Goal: Ask a question

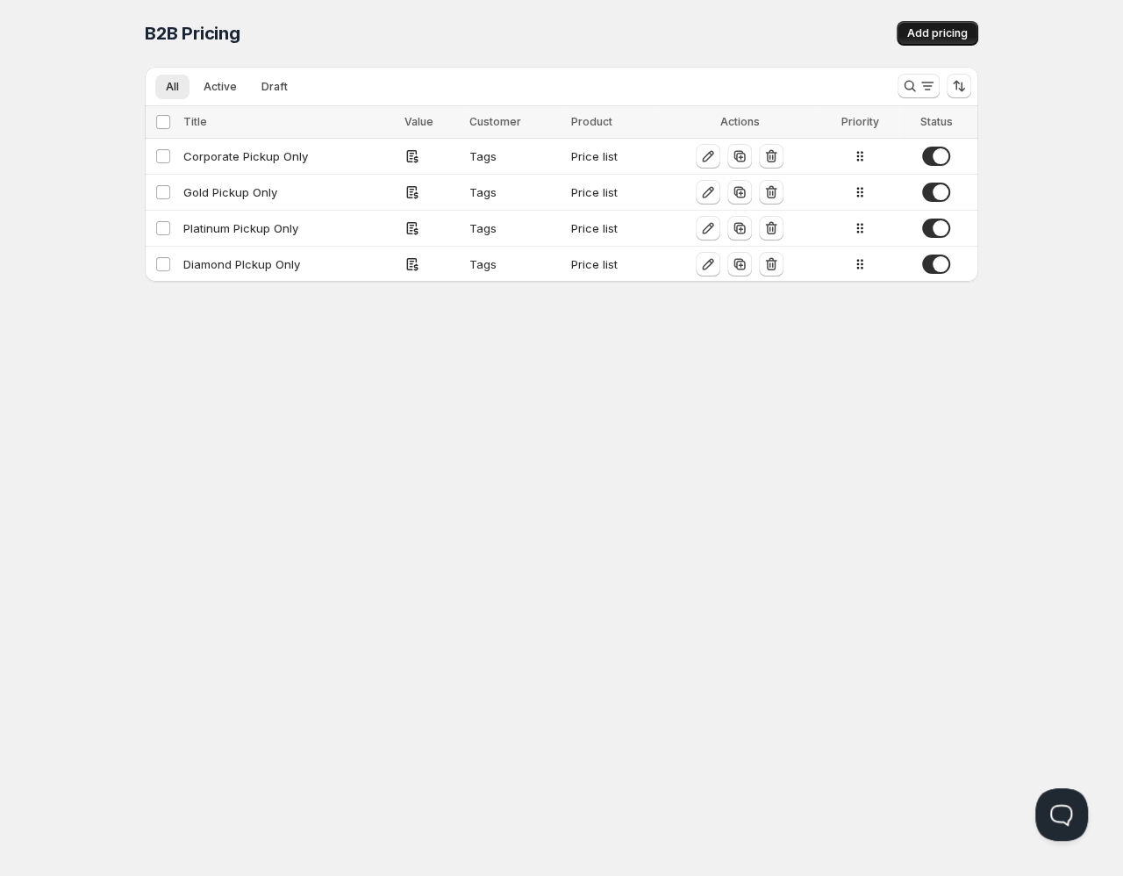
click at [950, 39] on span "Add pricing" at bounding box center [937, 33] width 61 height 14
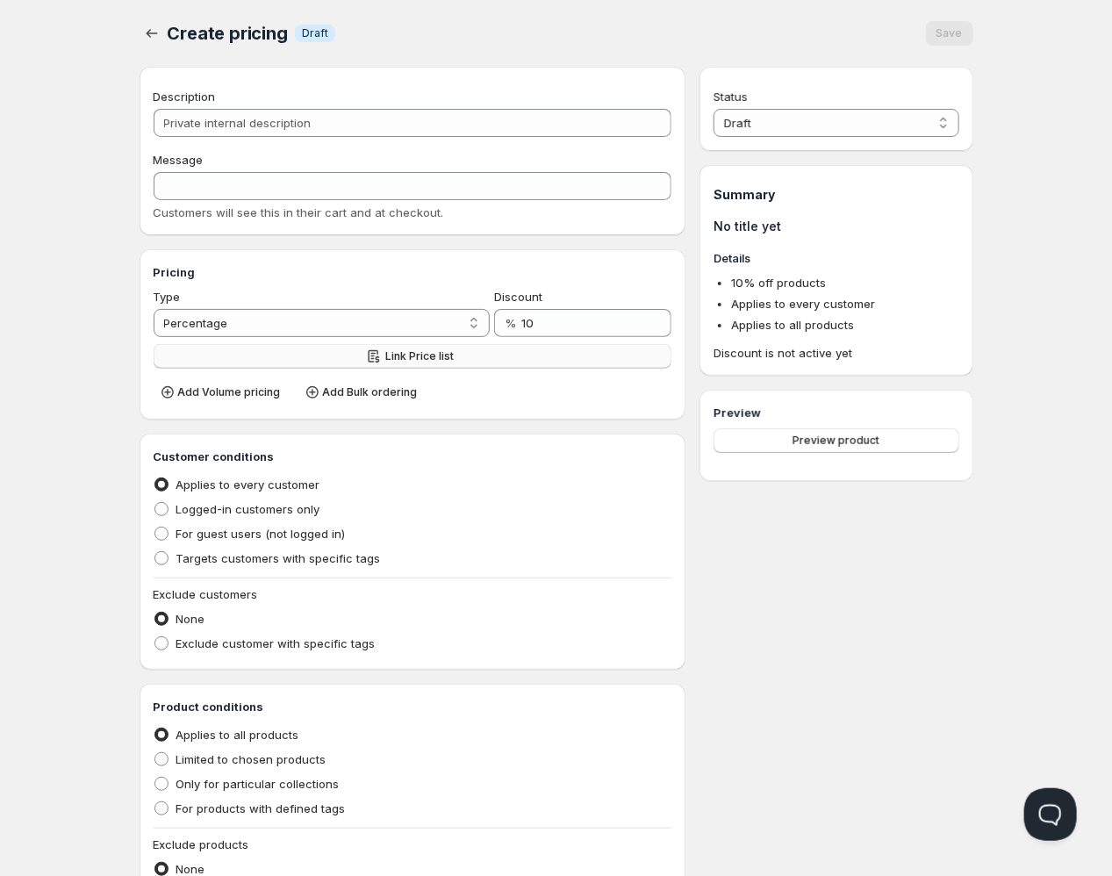
scroll to position [231, 0]
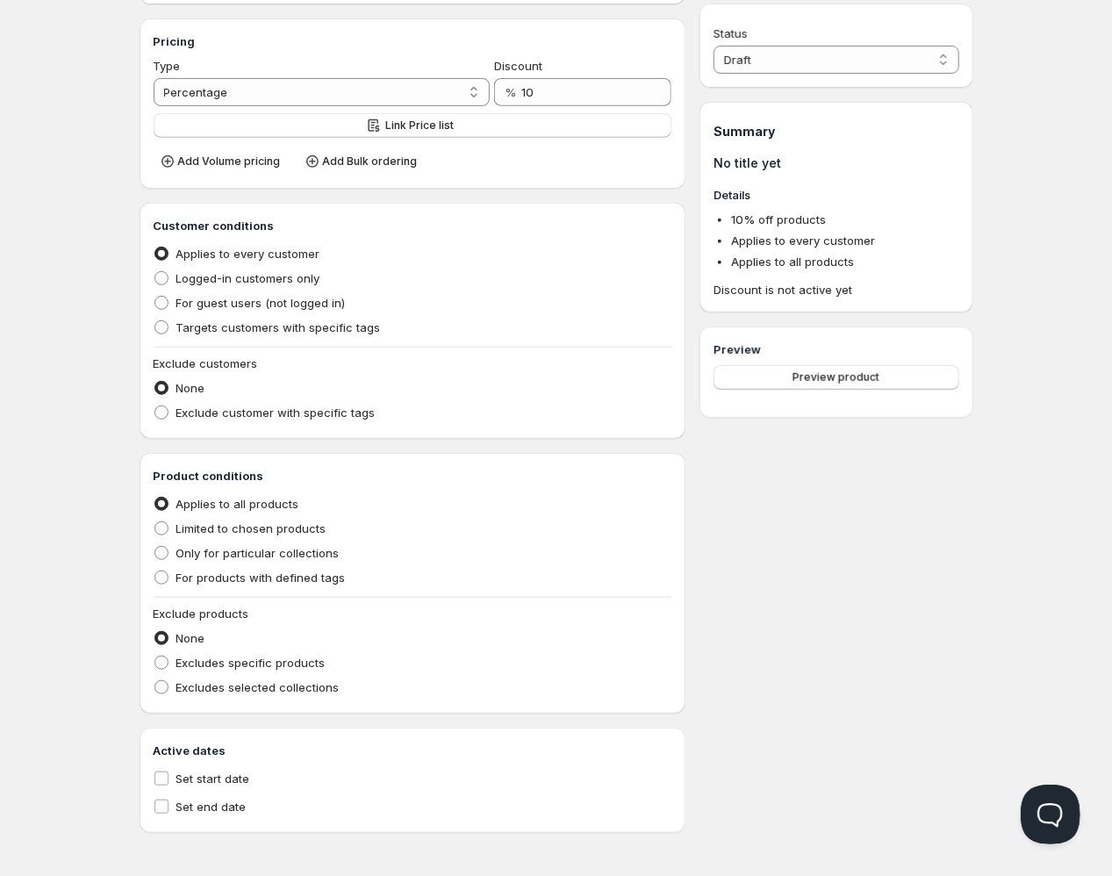
click at [1063, 807] on button "Open Beacon popover" at bounding box center [1046, 810] width 53 height 53
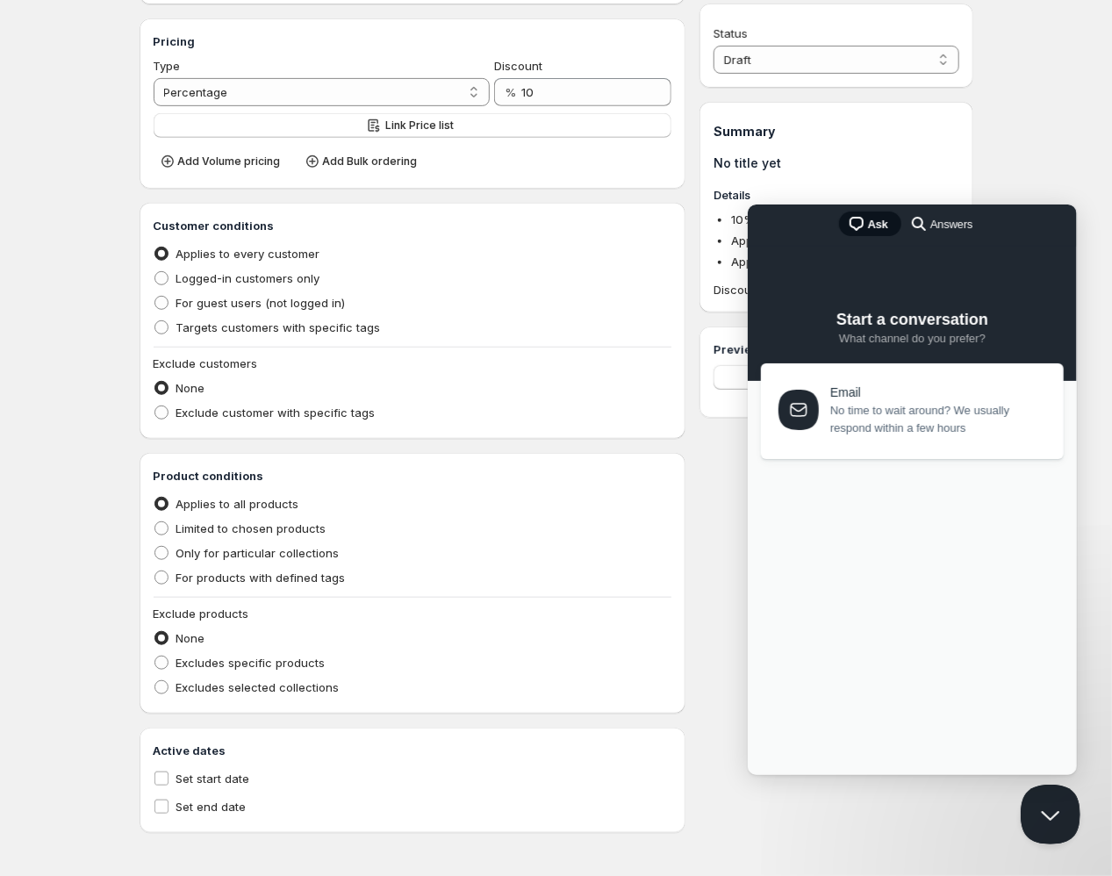
scroll to position [0, 0]
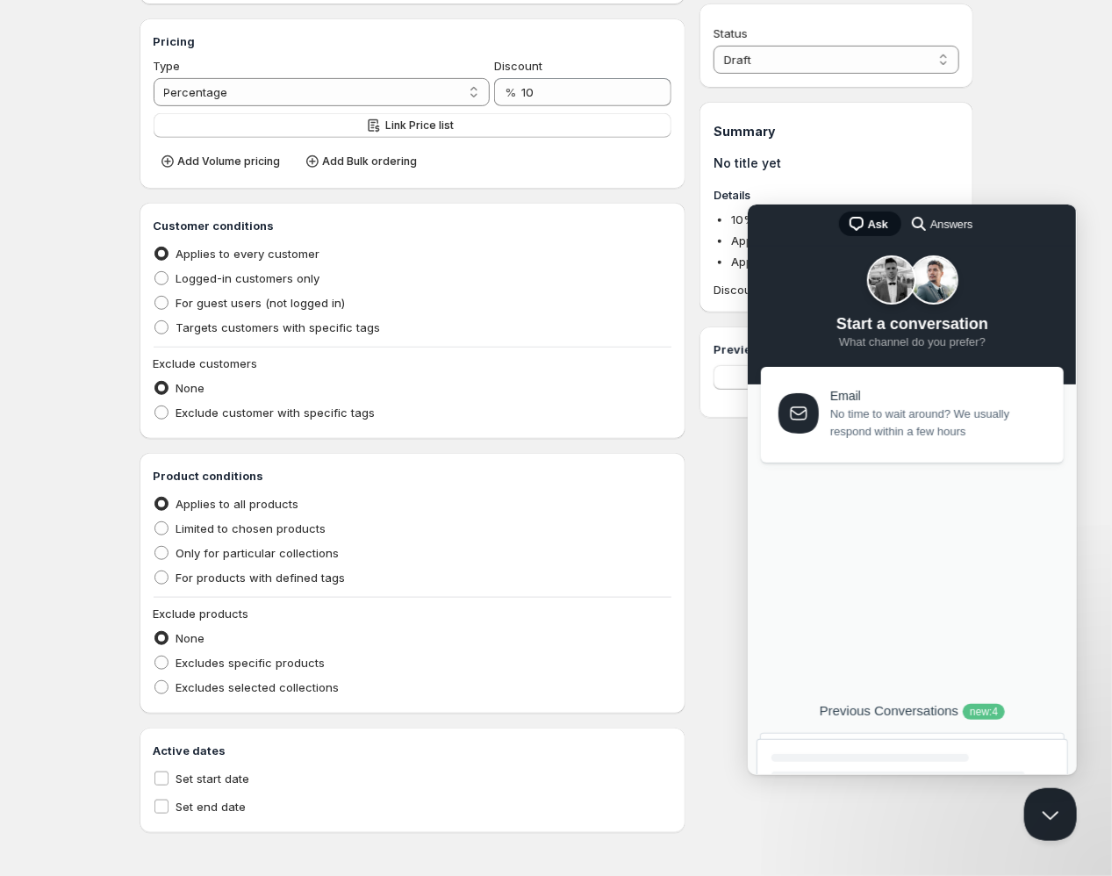
click at [870, 754] on div at bounding box center [868, 757] width 197 height 8
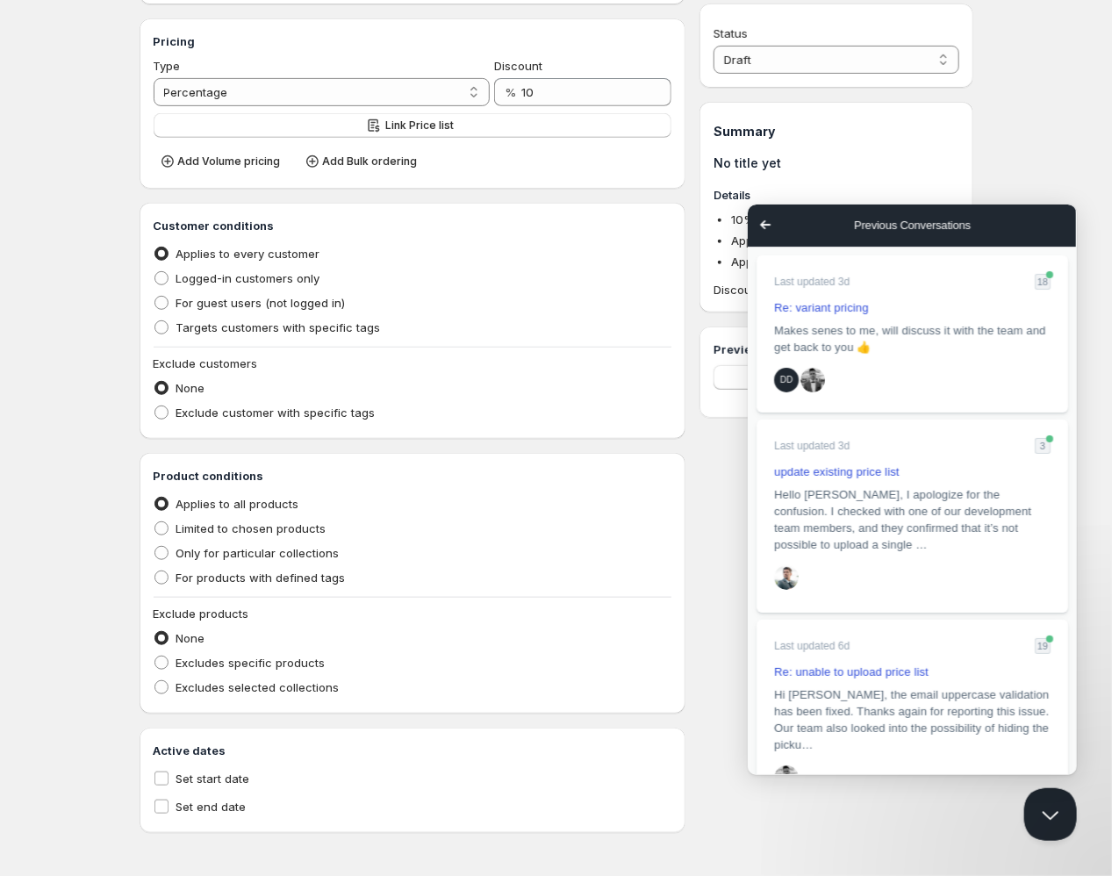
click at [762, 223] on span "Go back" at bounding box center [764, 223] width 21 height 21
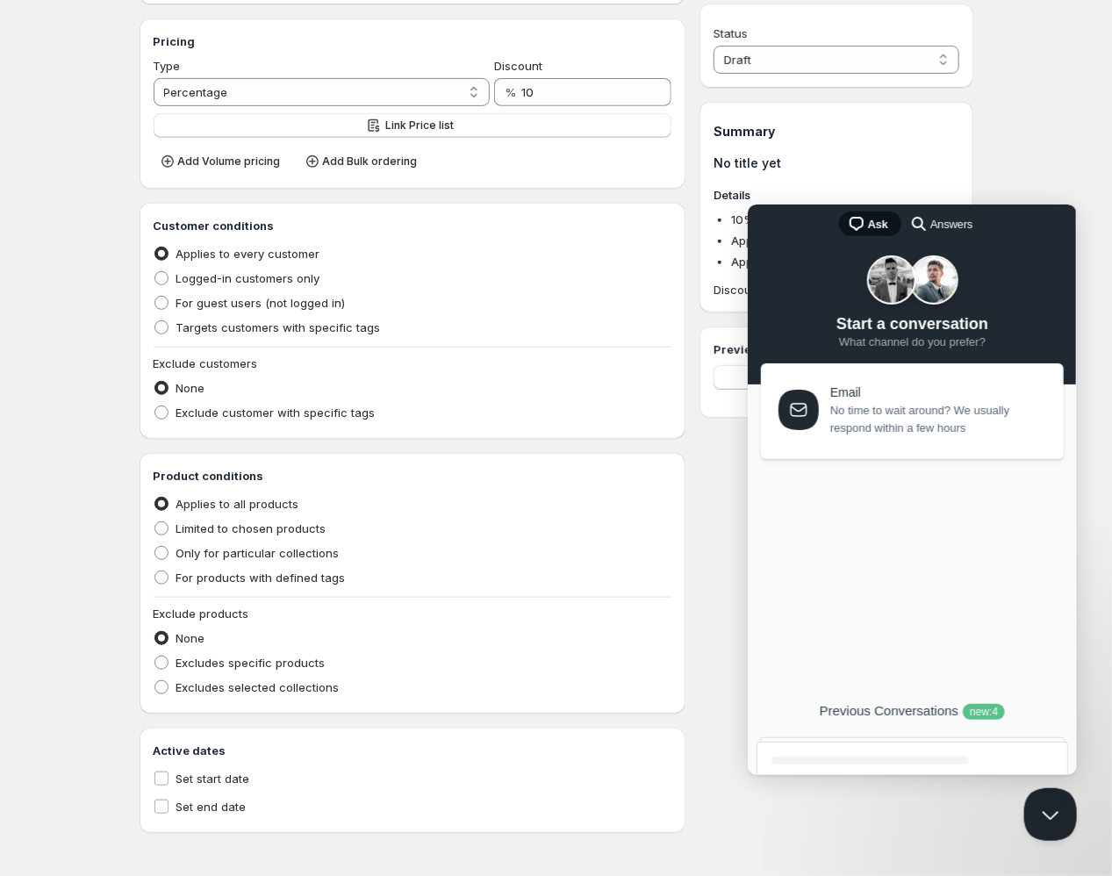
click at [882, 405] on span "No time to wait around? We usually respond within a few hours" at bounding box center [935, 418] width 213 height 35
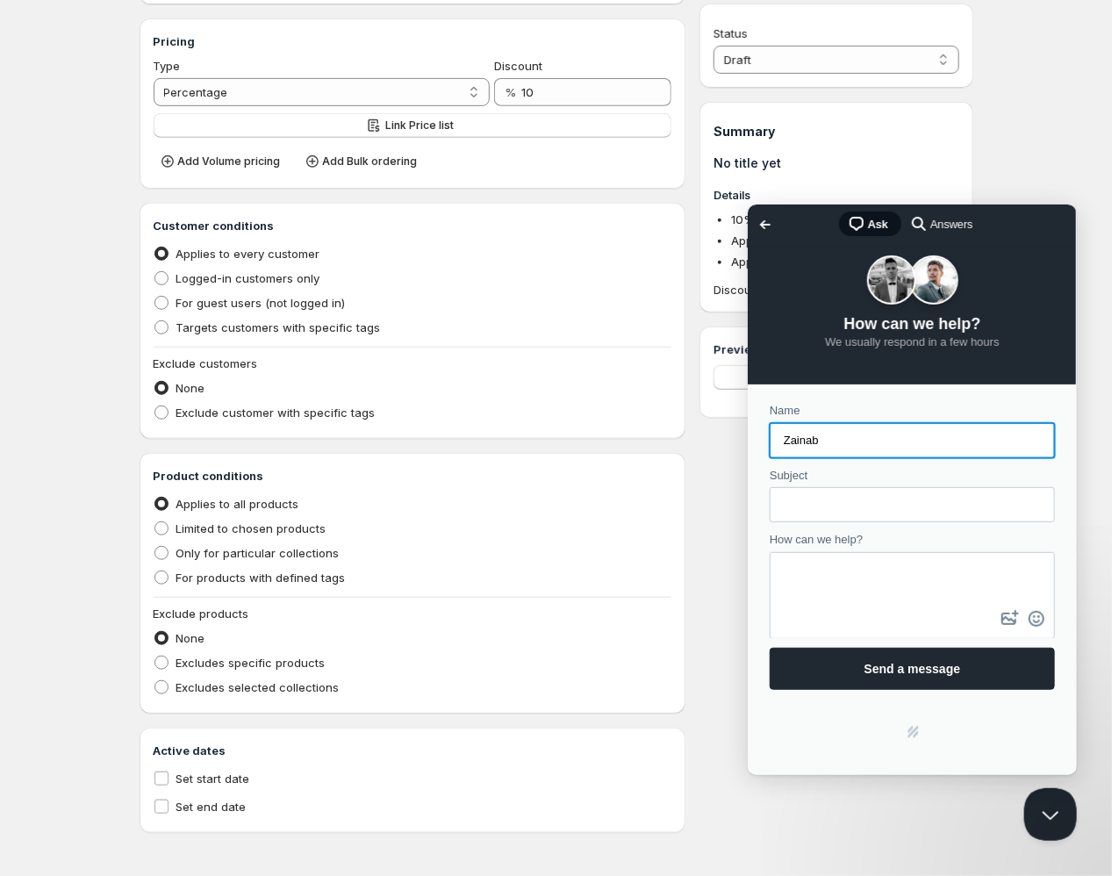
type input "Zainab"
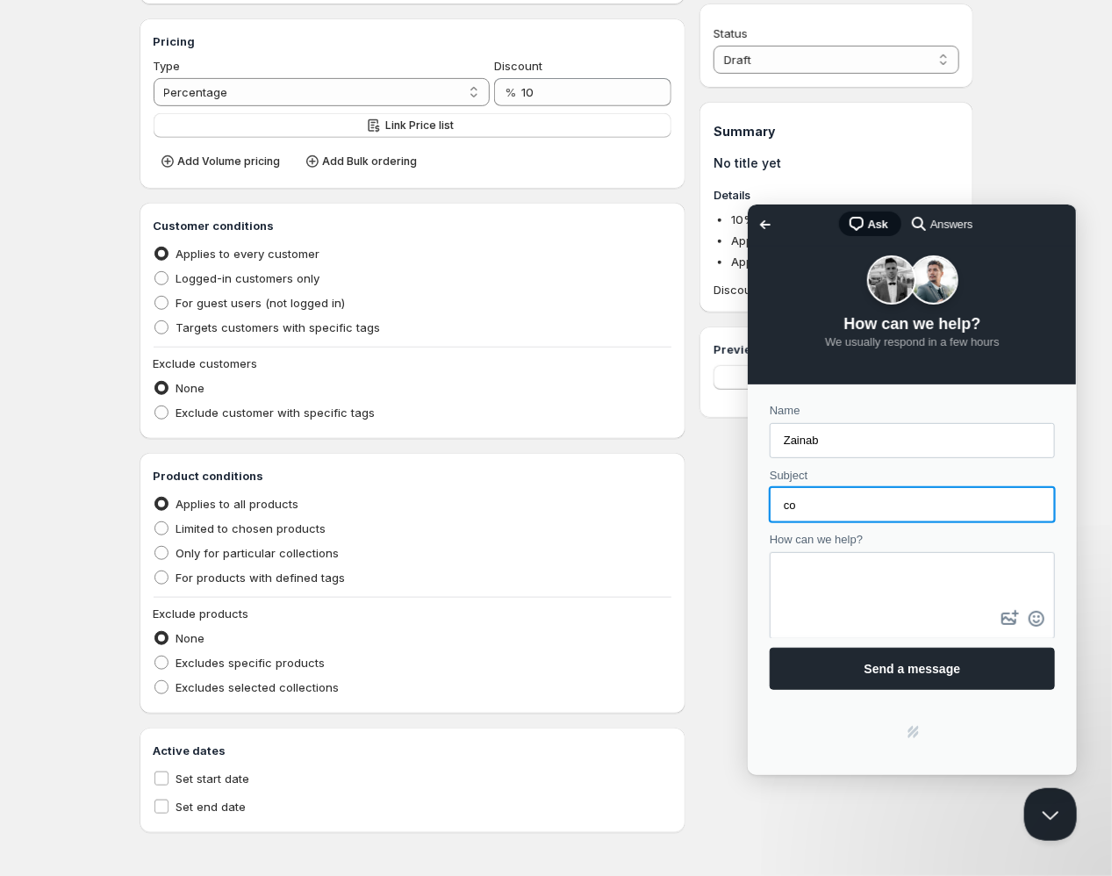
type input "c"
type input "add items to sale"
click at [879, 596] on textarea "How can we help?" at bounding box center [911, 579] width 282 height 53
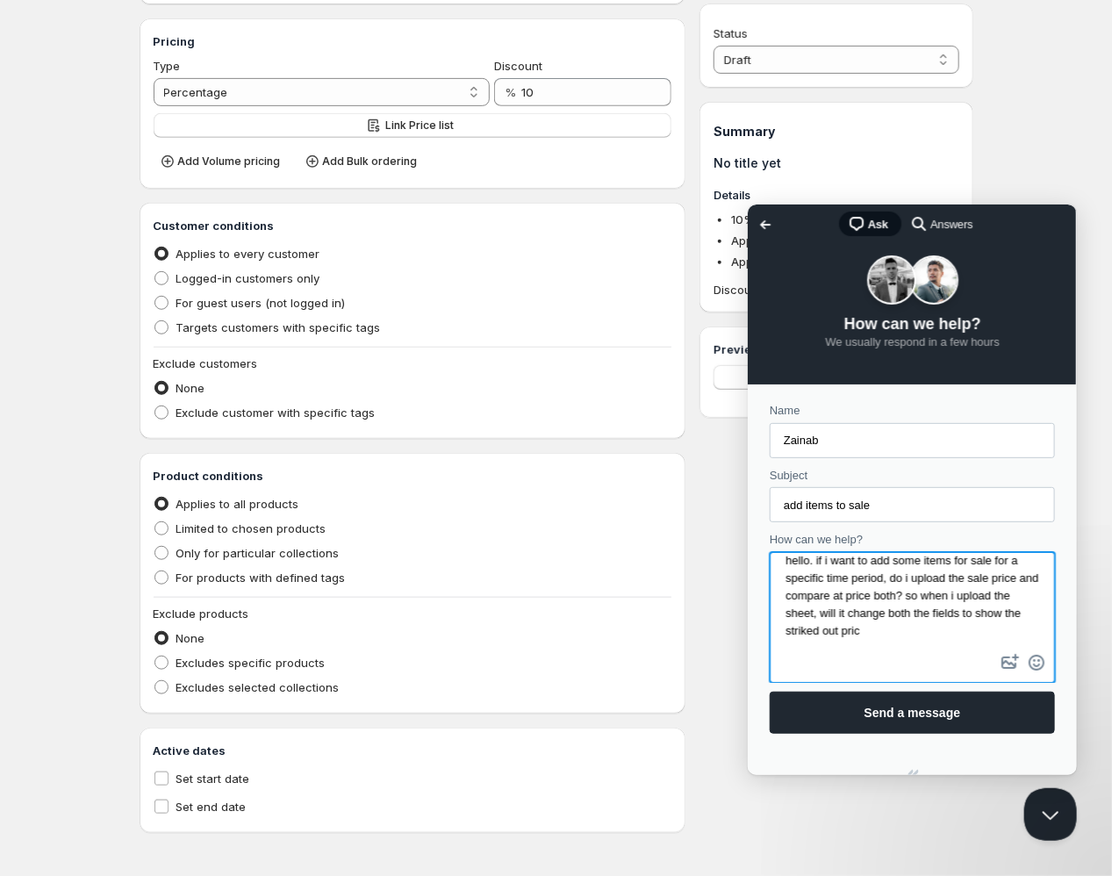
scroll to position [18, 0]
type textarea "hello. if i want to add some items for sale for a specific time period, do i up…"
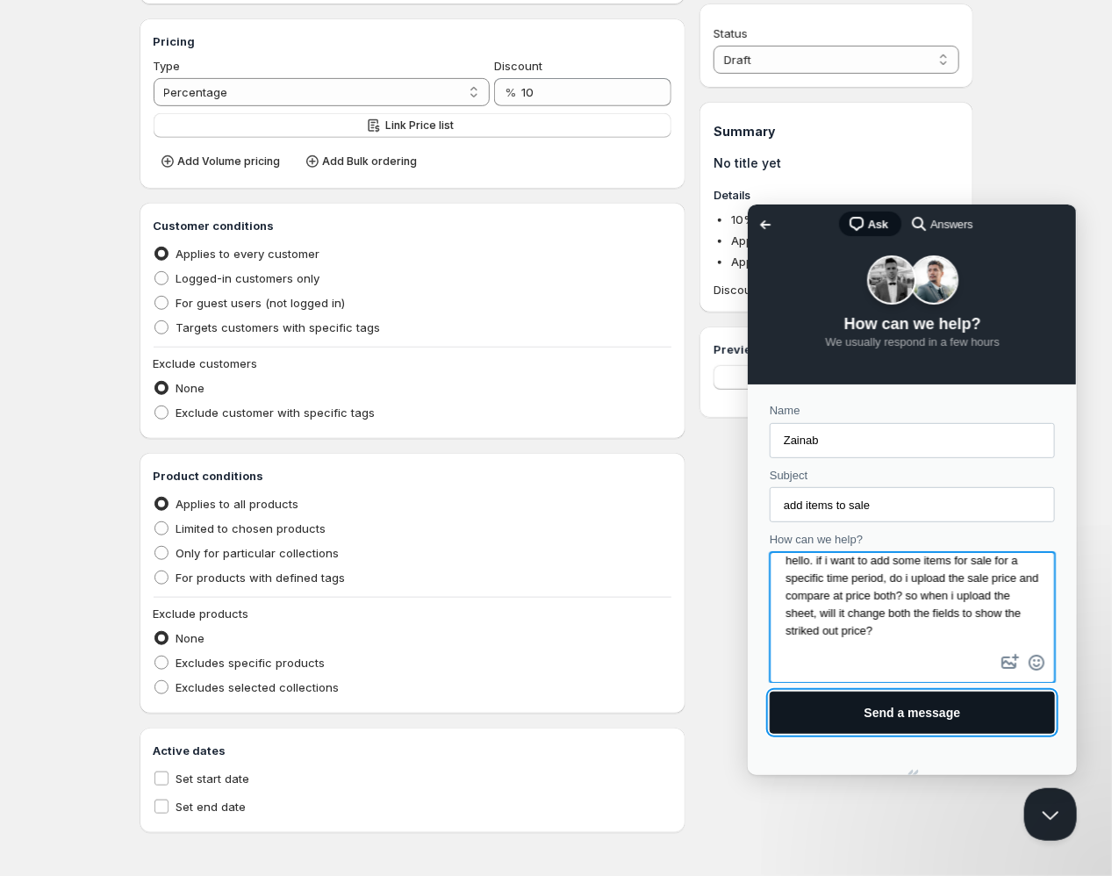
click at [879, 717] on span "Send a message" at bounding box center [911, 712] width 97 height 14
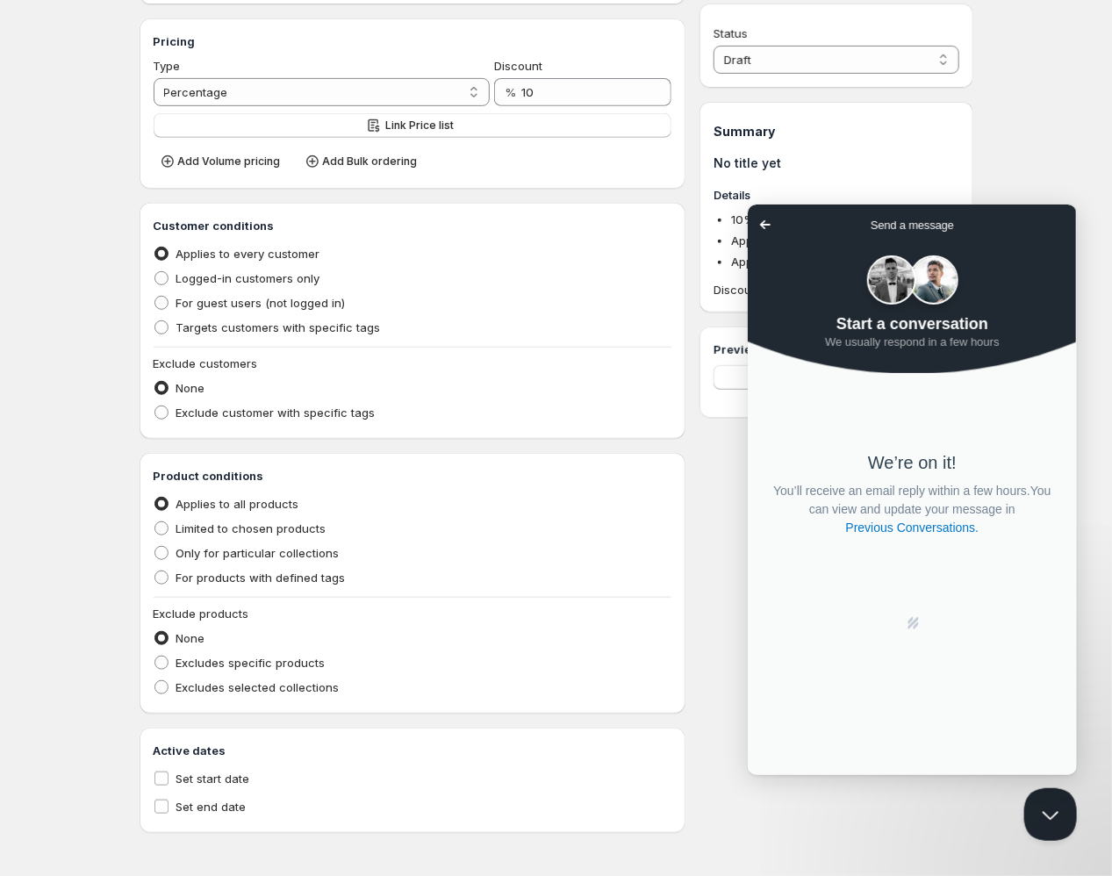
click at [761, 217] on span "Go back" at bounding box center [764, 223] width 21 height 21
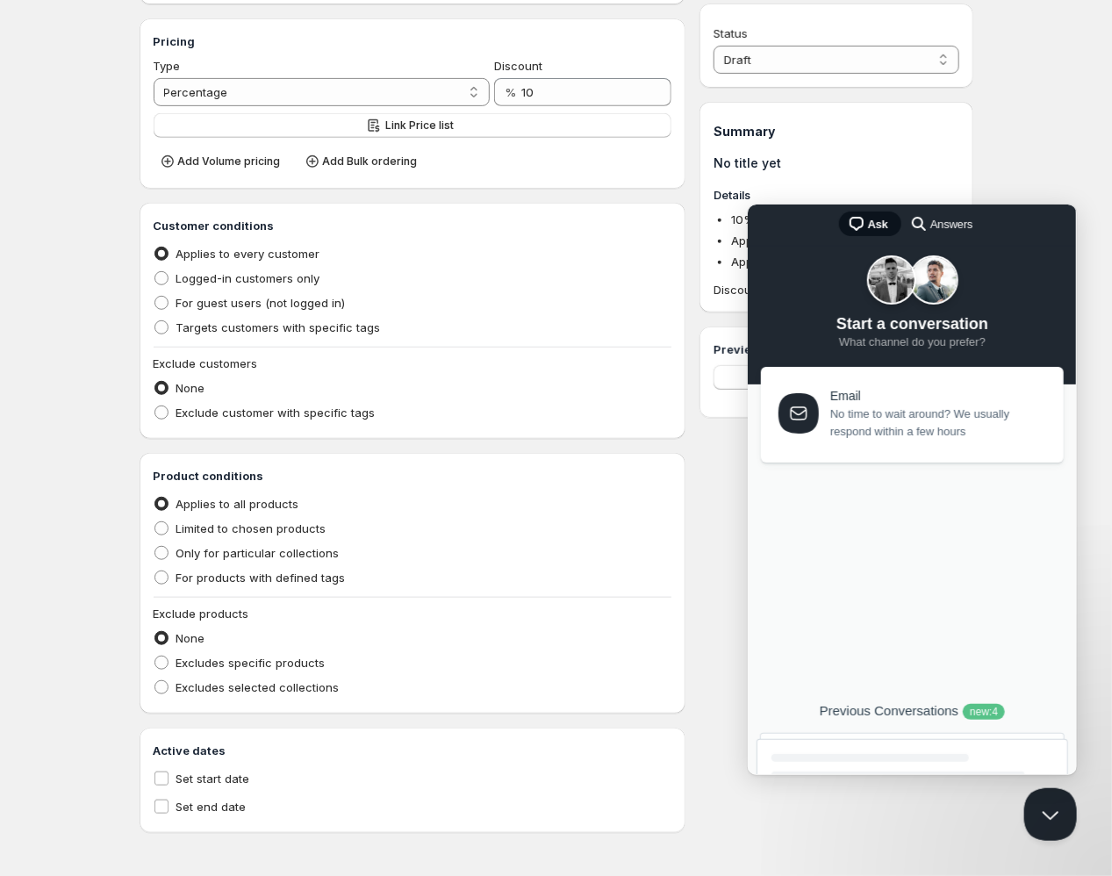
click at [994, 709] on div "new : 4" at bounding box center [983, 711] width 42 height 16
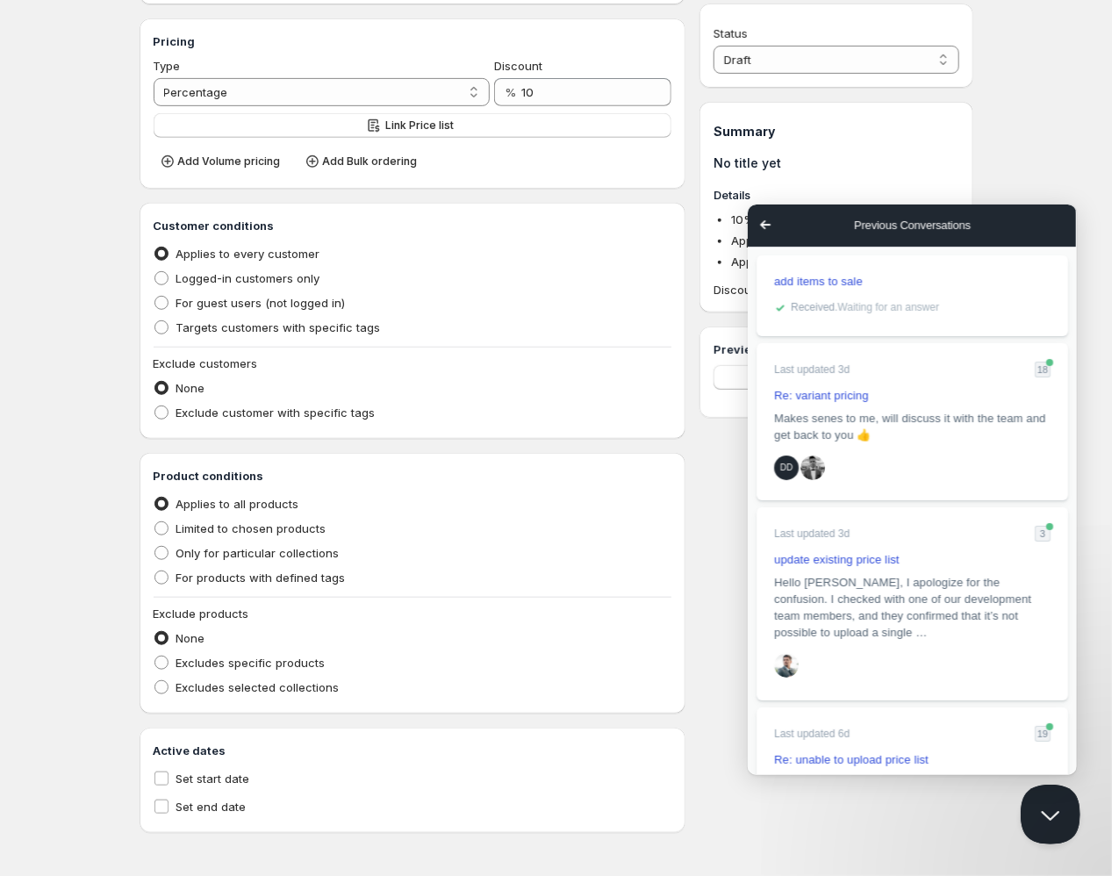
click at [1044, 828] on button "Close Beacon popover" at bounding box center [1046, 810] width 53 height 53
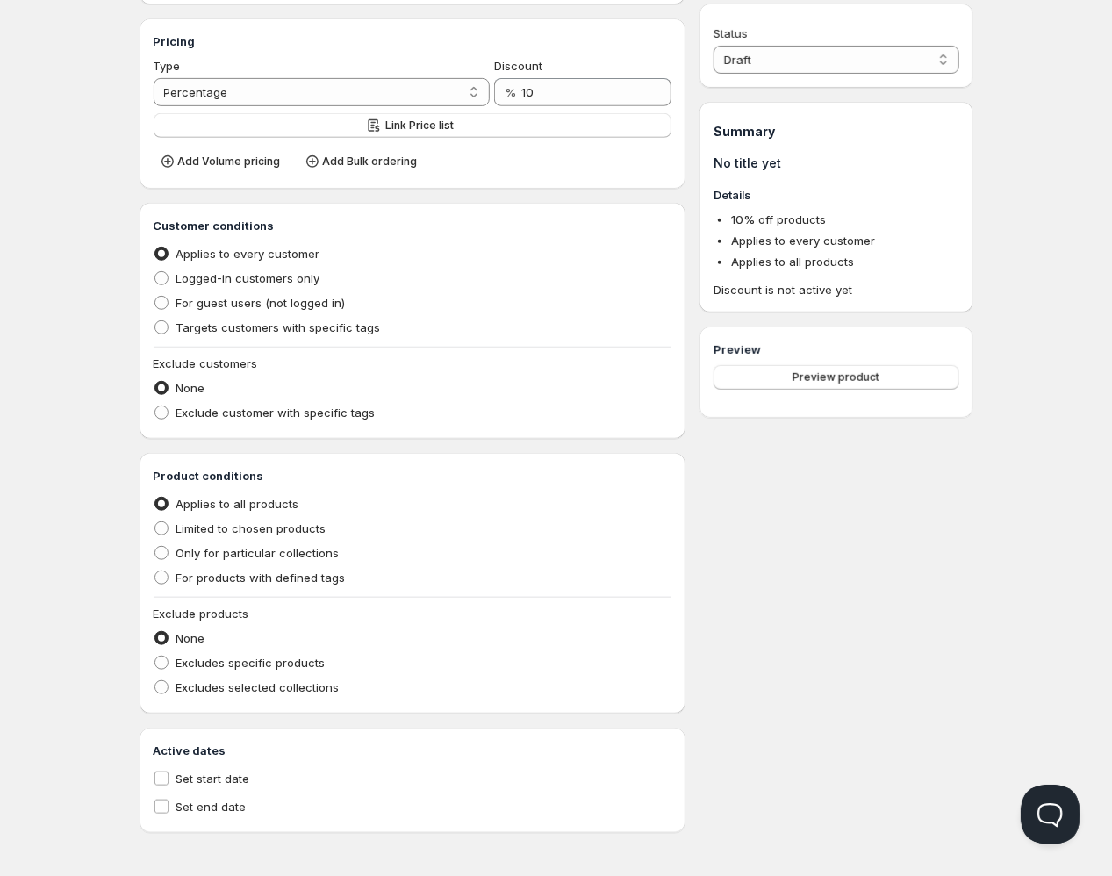
click at [1045, 819] on button "Open Beacon popover" at bounding box center [1046, 810] width 53 height 53
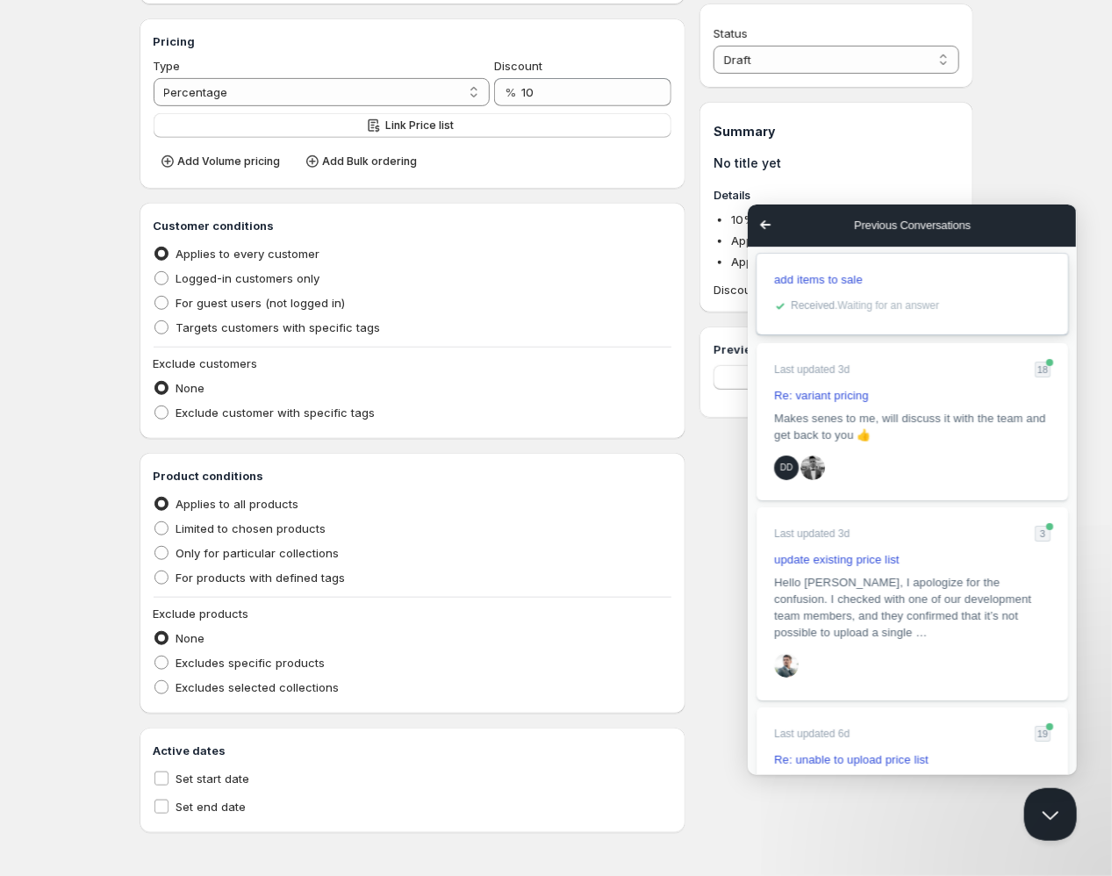
click at [862, 301] on span "Received . Waiting for an answer" at bounding box center [864, 304] width 148 height 12
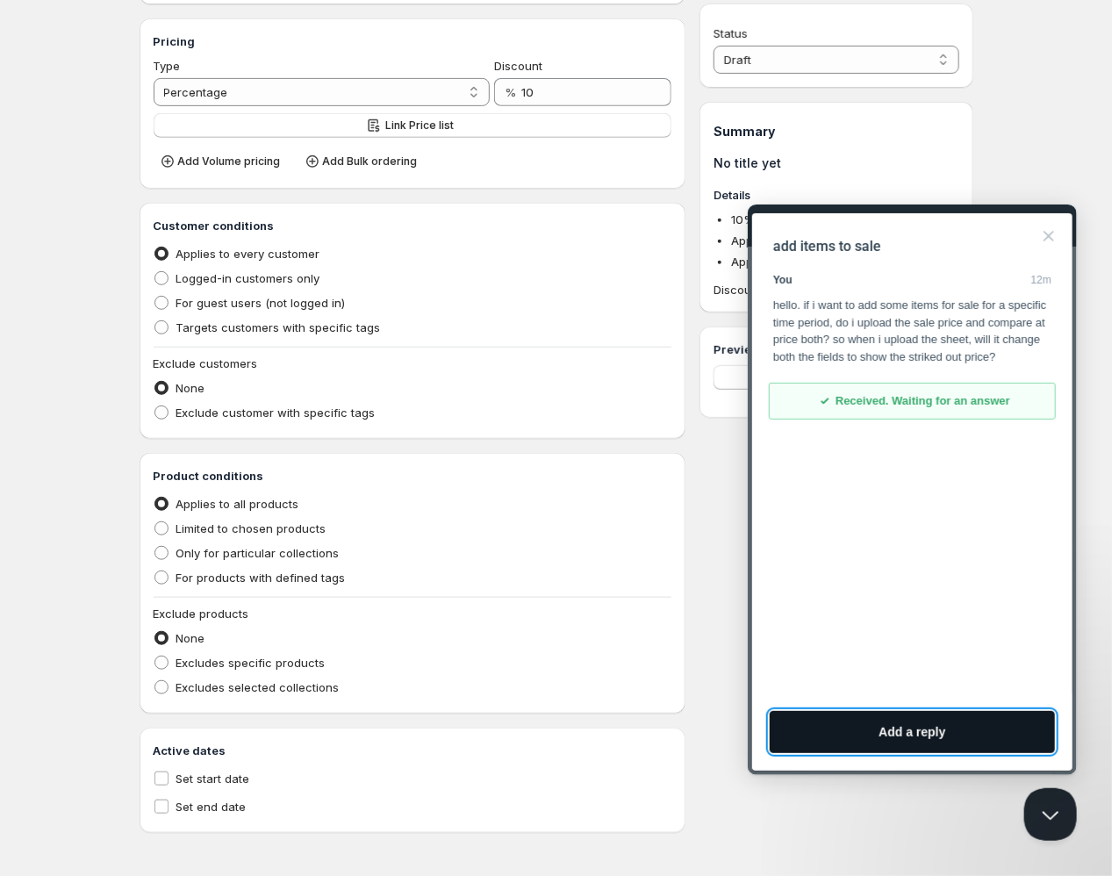
click at [898, 728] on button "Add a reply" at bounding box center [911, 731] width 285 height 42
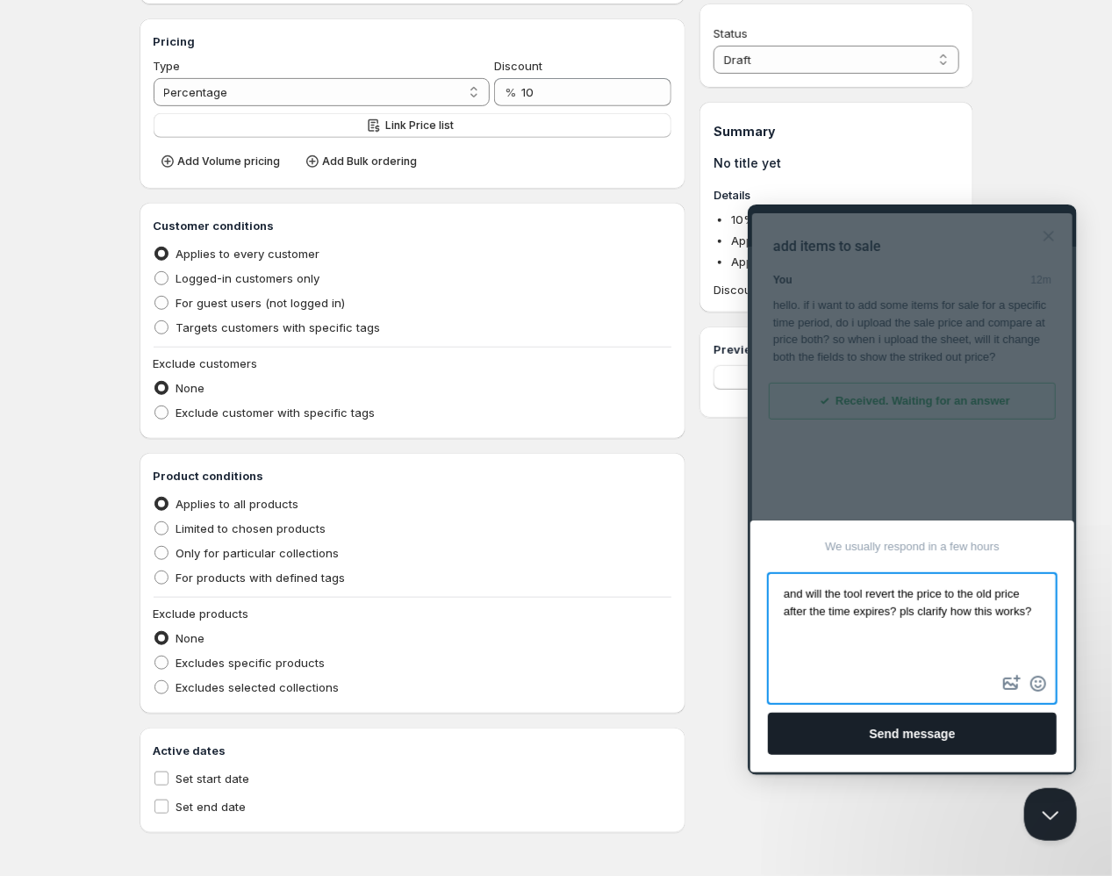
type textarea "and will the tool revert the price to the old price after the time expires? pls…"
click at [926, 722] on button "Send message" at bounding box center [911, 733] width 289 height 42
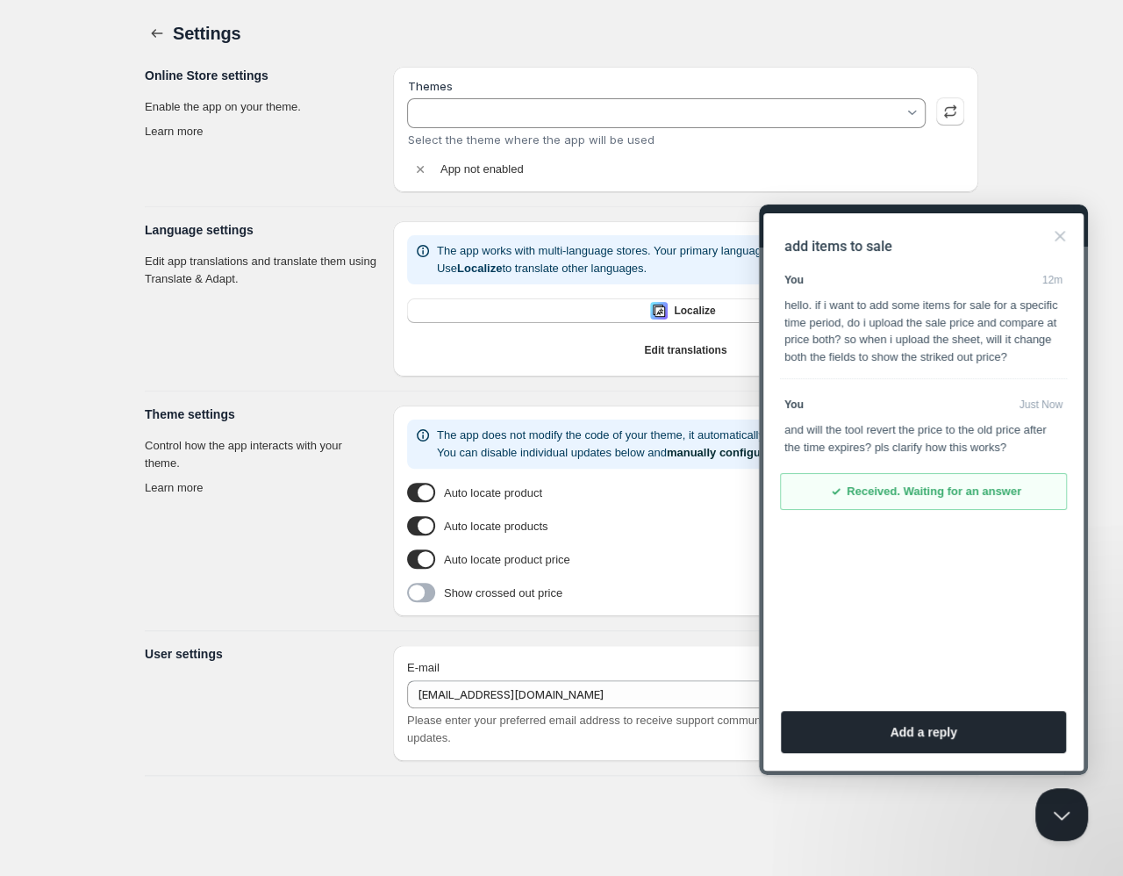
type input "Empire"
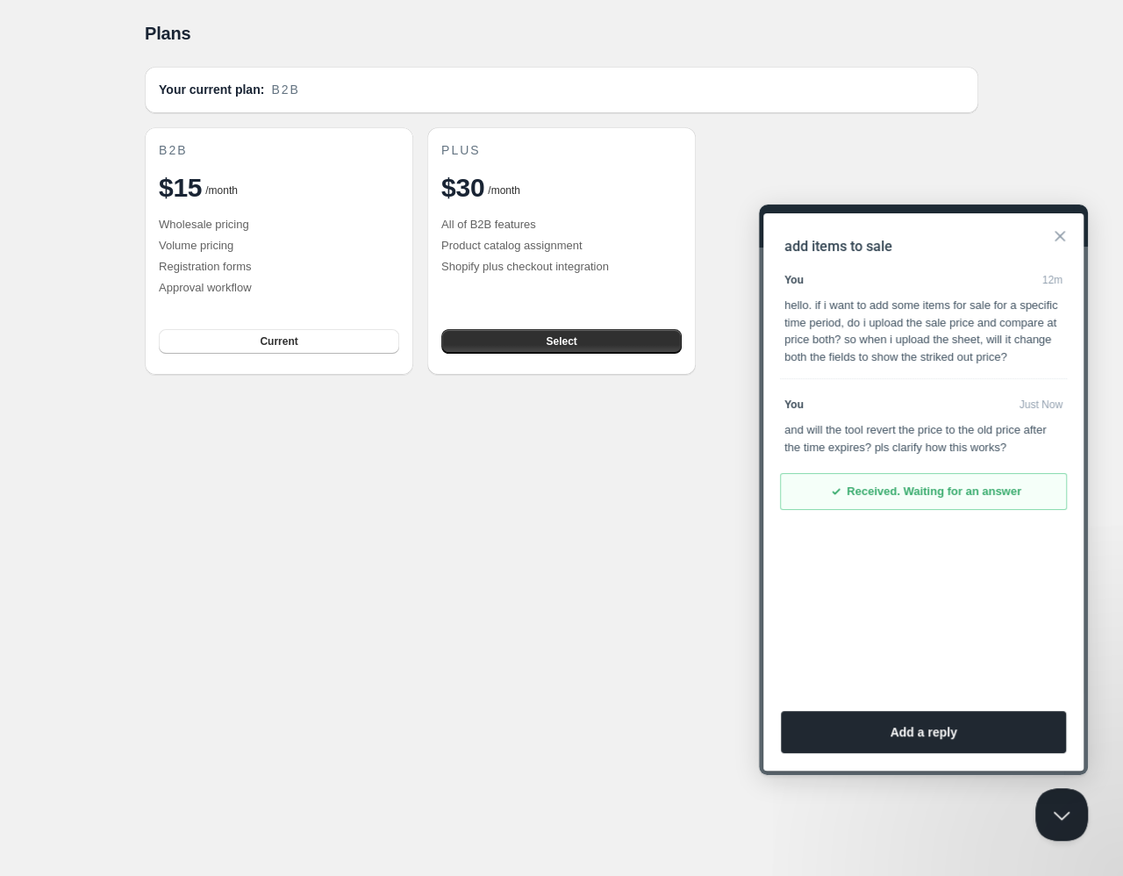
click at [1064, 242] on button "Close" at bounding box center [1060, 236] width 28 height 28
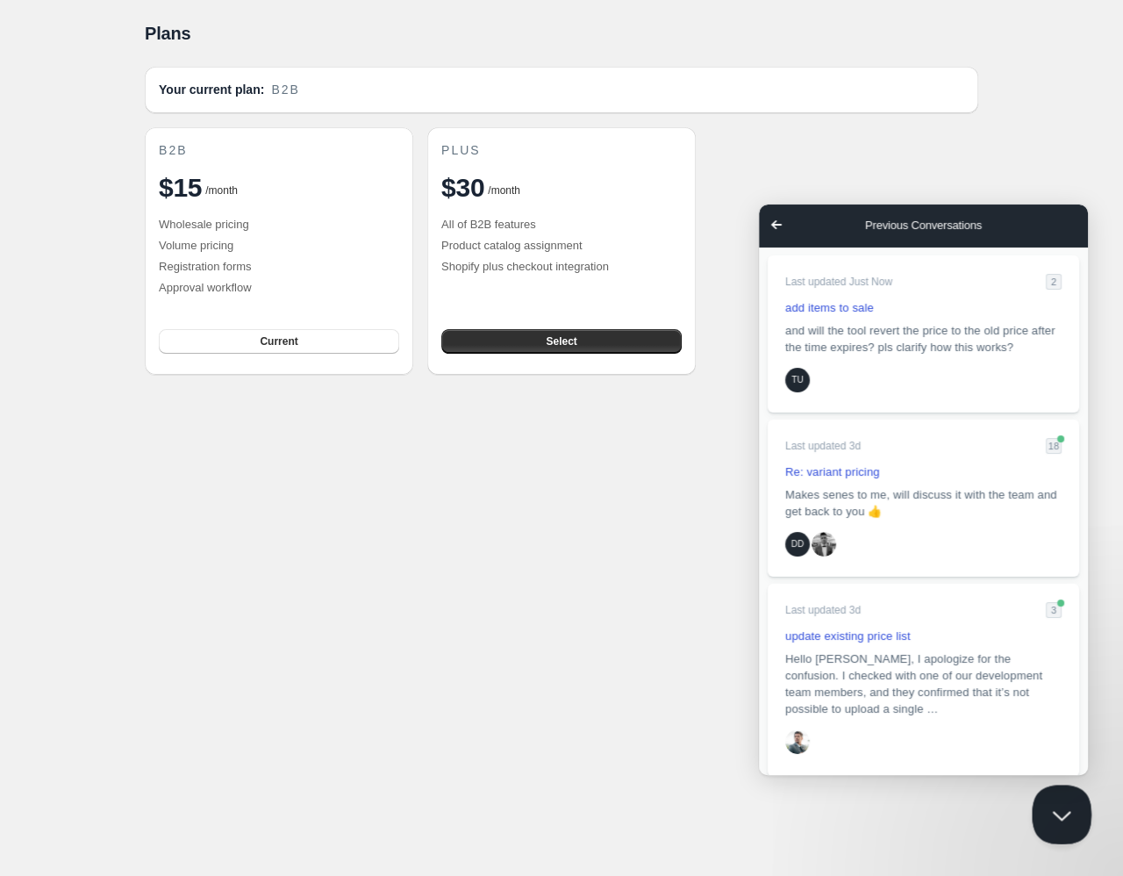
click at [1063, 791] on button "Close Beacon popover" at bounding box center [1058, 810] width 53 height 53
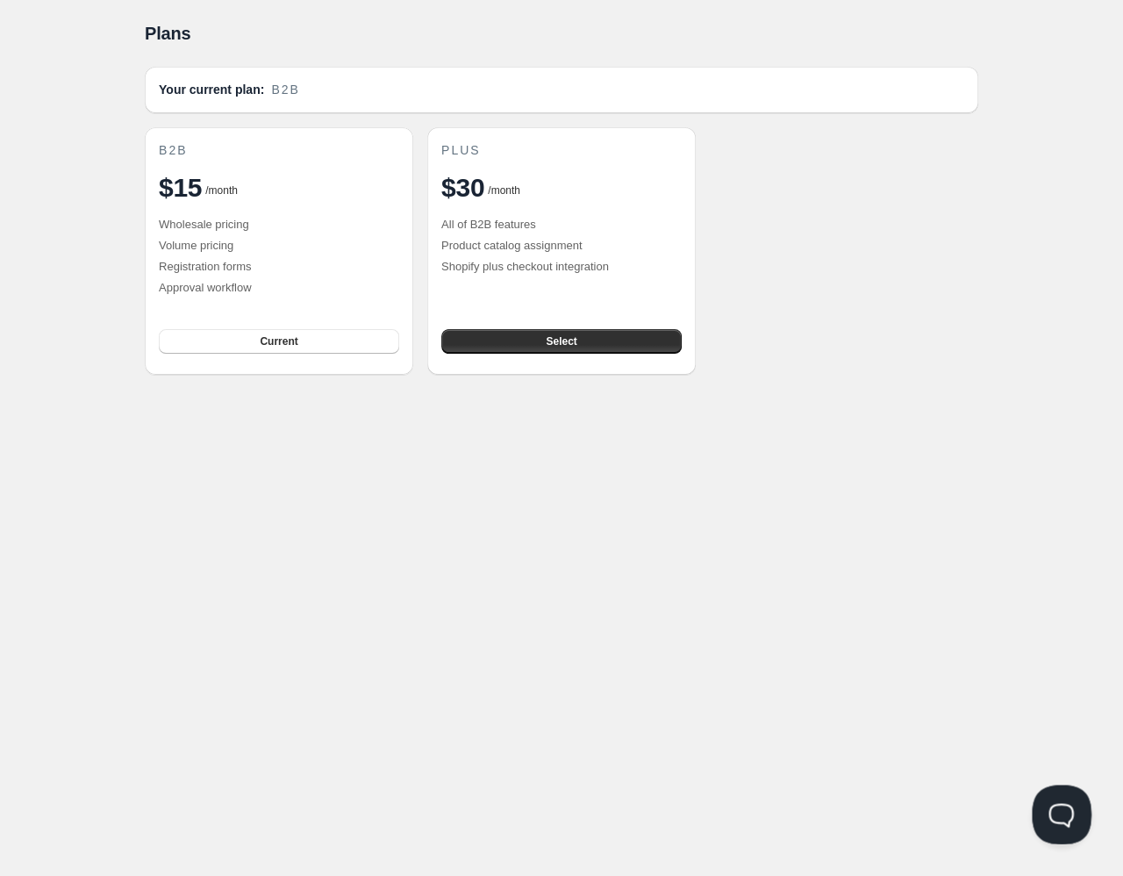
click at [1069, 815] on button "Open Beacon popover" at bounding box center [1058, 810] width 53 height 53
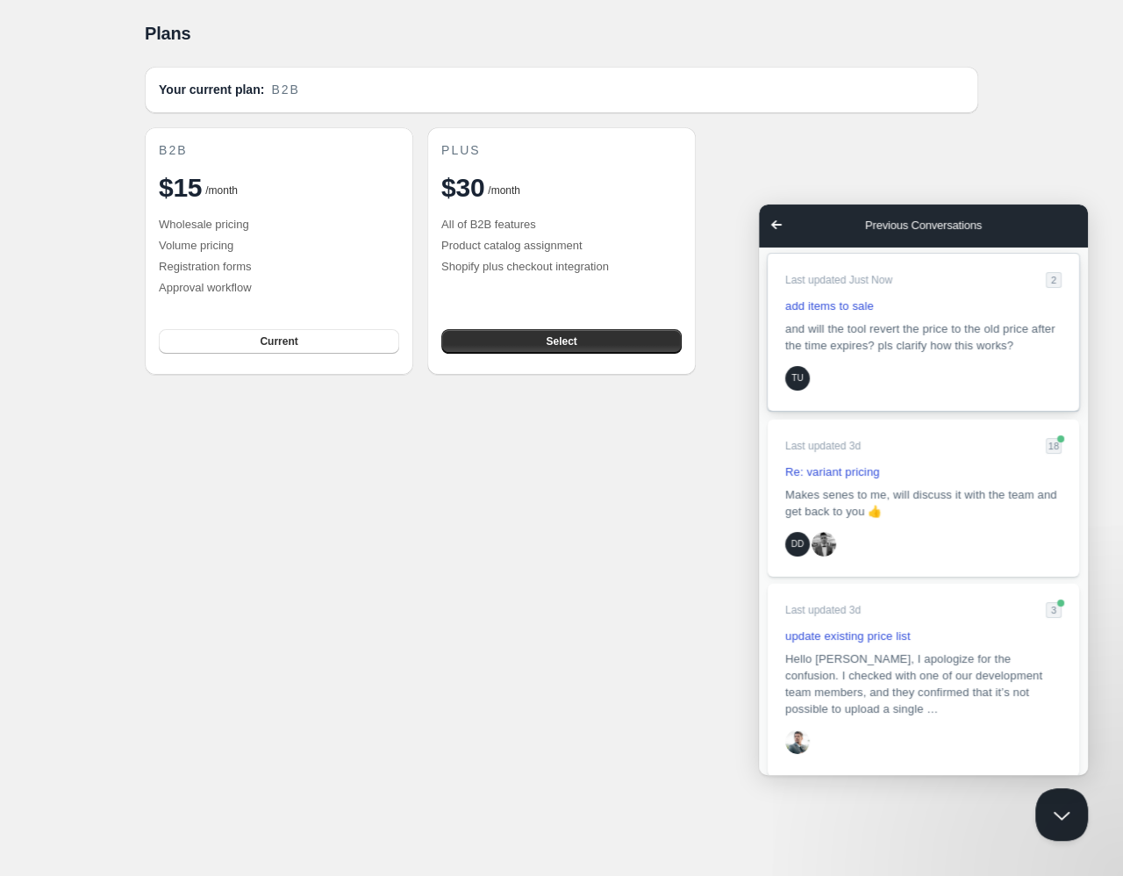
click at [866, 325] on span "and will the tool revert the price to the old price after the time expires? pls…" at bounding box center [920, 337] width 270 height 30
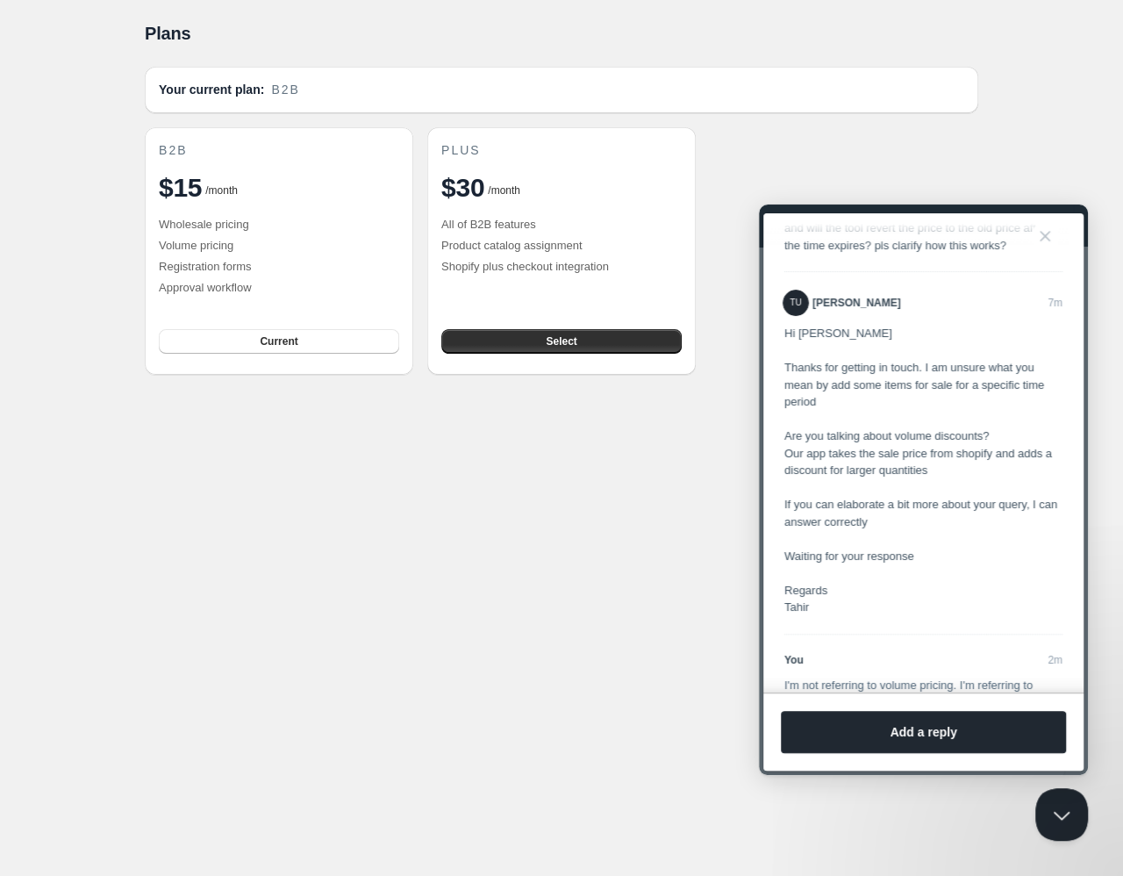
scroll to position [39, 0]
